Goal: Task Accomplishment & Management: Complete application form

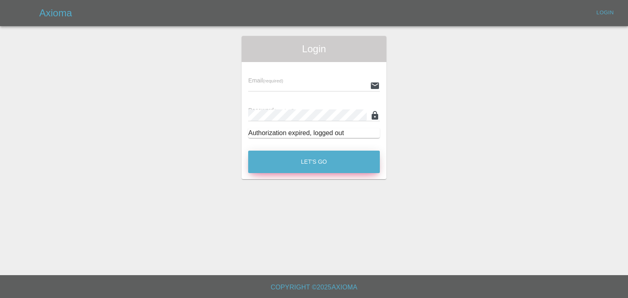
type input "[PERSON_NAME][EMAIL_ADDRESS][DOMAIN_NAME]"
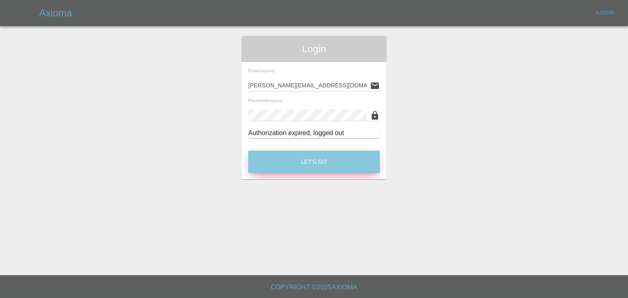
click at [316, 163] on button "Let's Go" at bounding box center [314, 162] width 132 height 22
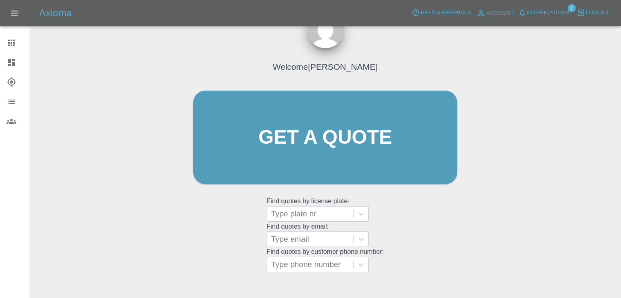
scroll to position [41, 0]
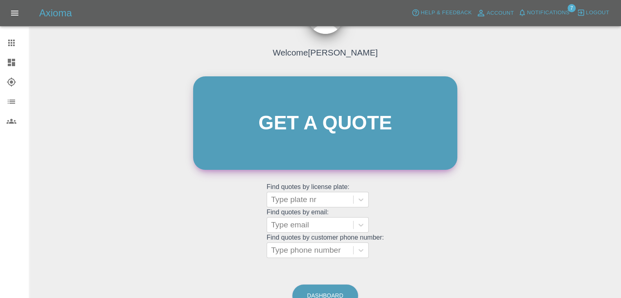
click at [324, 140] on link "Get a quote" at bounding box center [325, 123] width 264 height 94
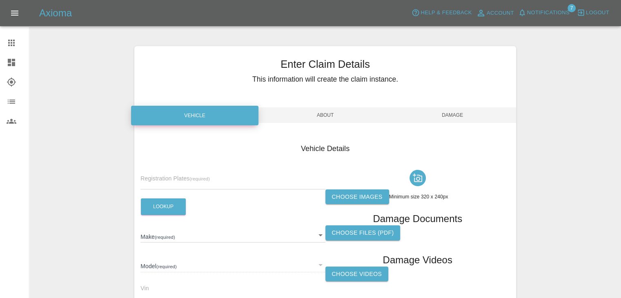
click at [229, 185] on input "text" at bounding box center [233, 184] width 185 height 12
type input "NJ74 ZLN"
click at [175, 208] on button "Lookup" at bounding box center [163, 207] width 45 height 17
click at [349, 195] on label "Choose images" at bounding box center [358, 197] width 64 height 15
click at [0, 0] on input "Choose images" at bounding box center [0, 0] width 0 height 0
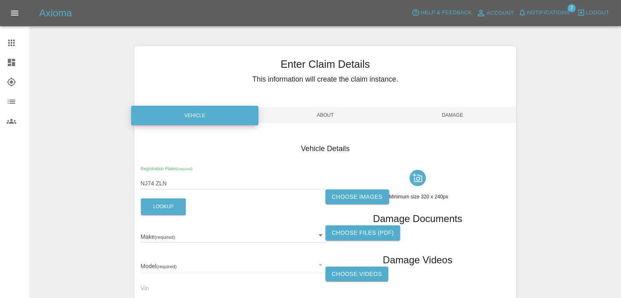
type input "MG"
type input "MG3 HYBRID TROPHY"
type input "[US_VEHICLE_IDENTIFICATION_NUMBER]"
type input "2024"
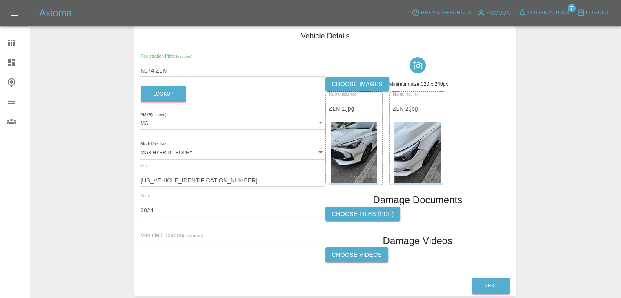
scroll to position [154, 0]
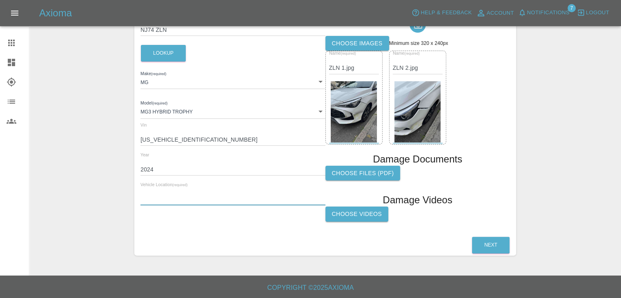
click at [260, 196] on input "text" at bounding box center [233, 200] width 185 height 12
click at [264, 194] on input "text" at bounding box center [233, 200] width 185 height 12
paste input "[PERSON_NAME][STREET_ADDRESS]"
type input "[PERSON_NAME][STREET_ADDRESS]"
click at [502, 243] on button "Next" at bounding box center [491, 245] width 38 height 17
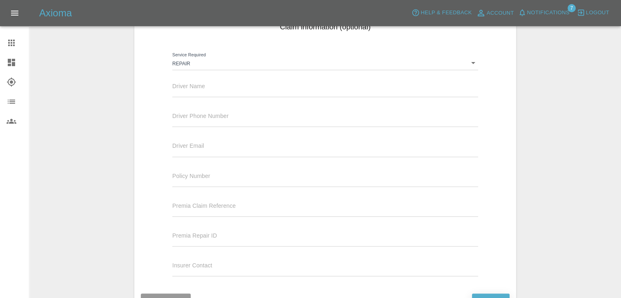
scroll to position [72, 0]
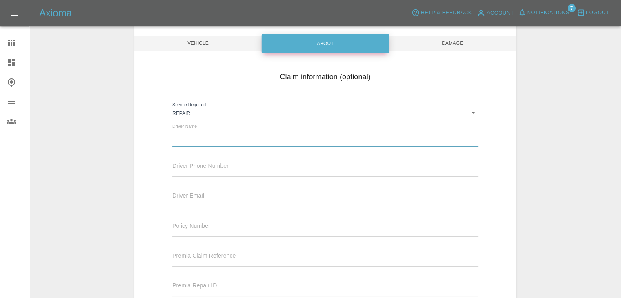
click at [297, 139] on input "text" at bounding box center [325, 141] width 306 height 12
type input "[PERSON_NAME]"
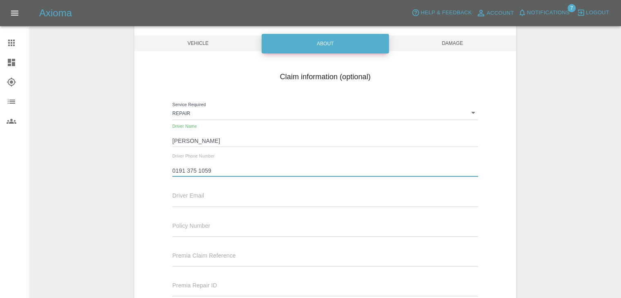
type input "0191 375 1059"
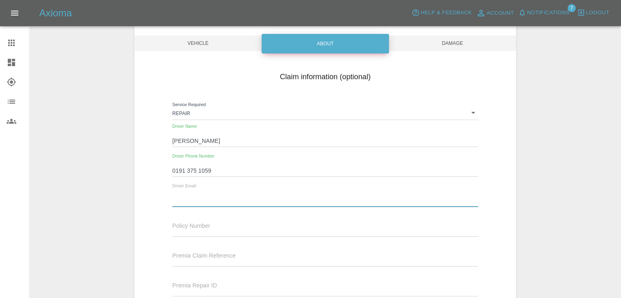
click at [249, 201] on input "text" at bounding box center [325, 201] width 306 height 12
type input "[EMAIL_ADDRESS][DOMAIN_NAME]"
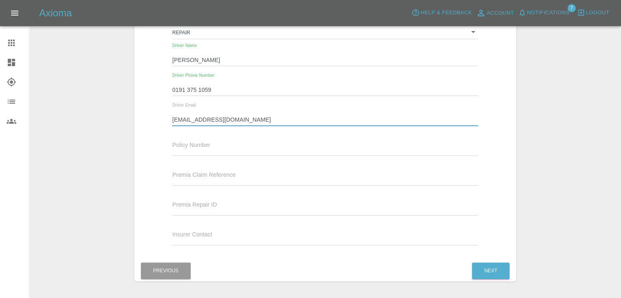
scroll to position [179, 0]
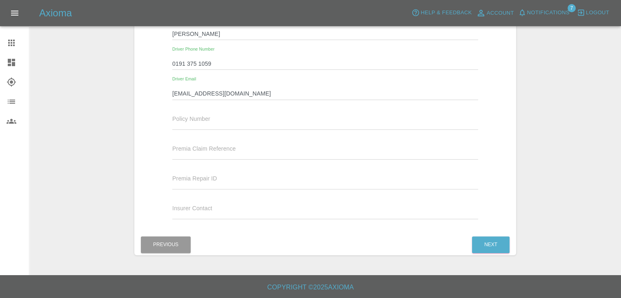
click at [459, 242] on div "Previous Next" at bounding box center [325, 245] width 382 height 21
click at [489, 245] on button "Next" at bounding box center [491, 245] width 38 height 17
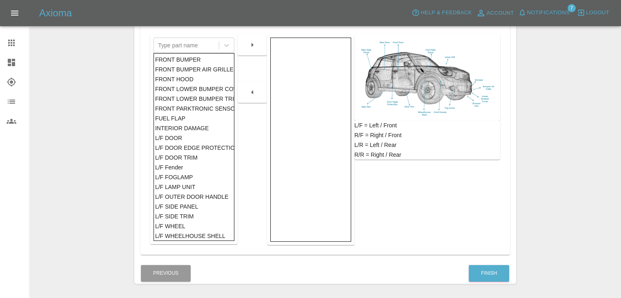
click at [199, 58] on div "FRONT BUMPER" at bounding box center [194, 60] width 78 height 10
click at [266, 49] on div at bounding box center [252, 44] width 29 height 21
click at [257, 49] on icon "button" at bounding box center [253, 45] width 10 height 10
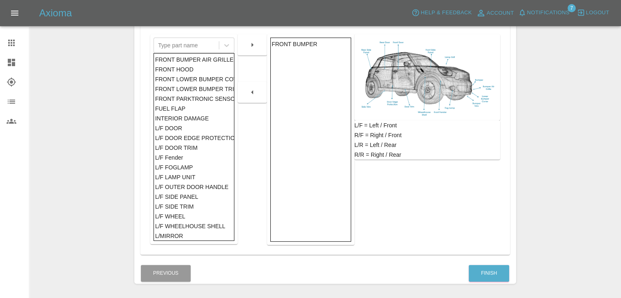
click at [203, 197] on div "L/F SIDE PANEL" at bounding box center [194, 197] width 78 height 10
drag, startPoint x: 249, startPoint y: 48, endPoint x: 250, endPoint y: 167, distance: 118.9
click at [250, 157] on div at bounding box center [252, 126] width 29 height 237
click at [487, 272] on button "Finish" at bounding box center [489, 273] width 40 height 17
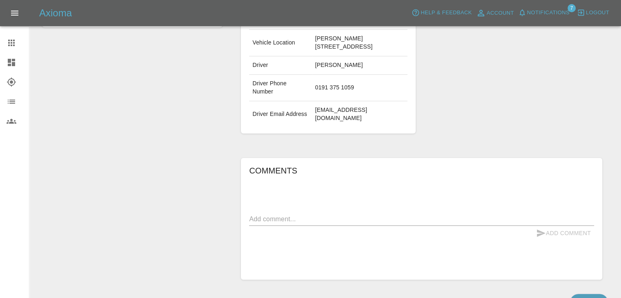
scroll to position [225, 0]
